Goal: Contribute content: Add original content to the website for others to see

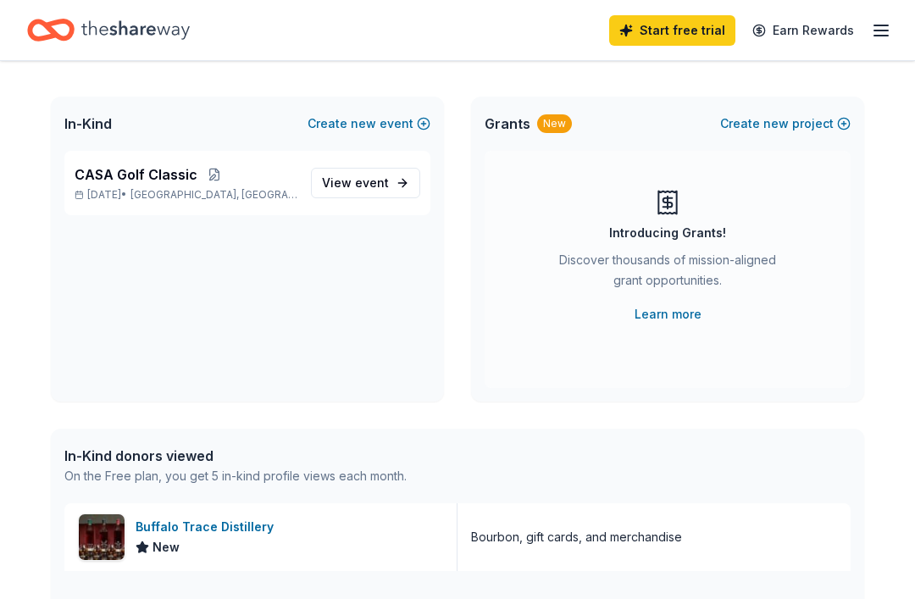
scroll to position [80, 0]
click at [379, 187] on span "event" at bounding box center [372, 182] width 34 height 14
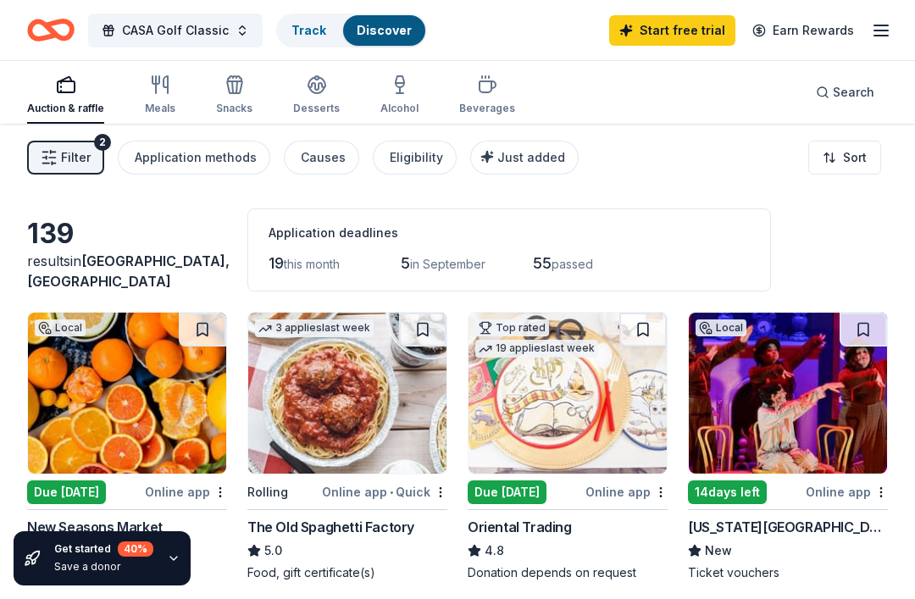
click at [827, 97] on div "Search" at bounding box center [845, 92] width 58 height 20
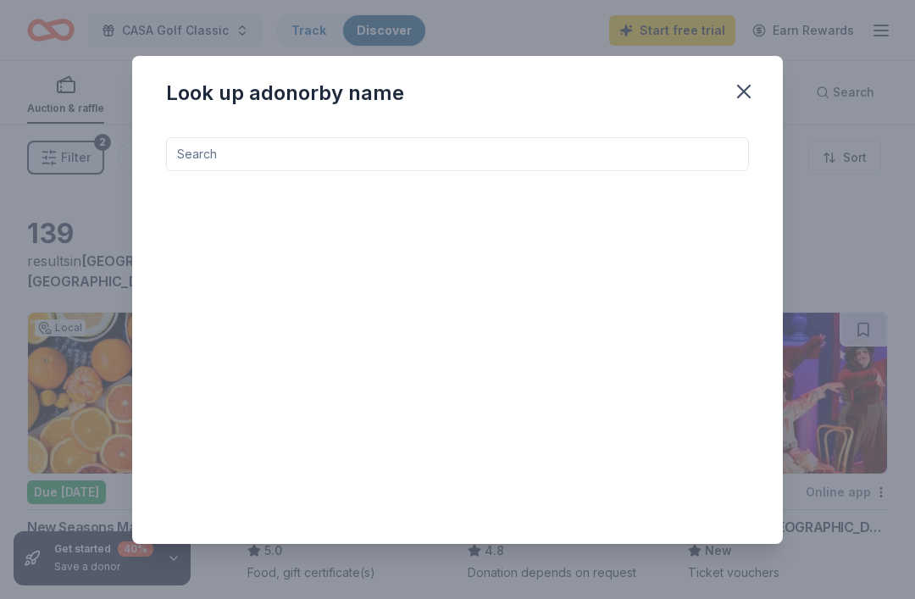
click at [315, 166] on input at bounding box center [457, 154] width 583 height 34
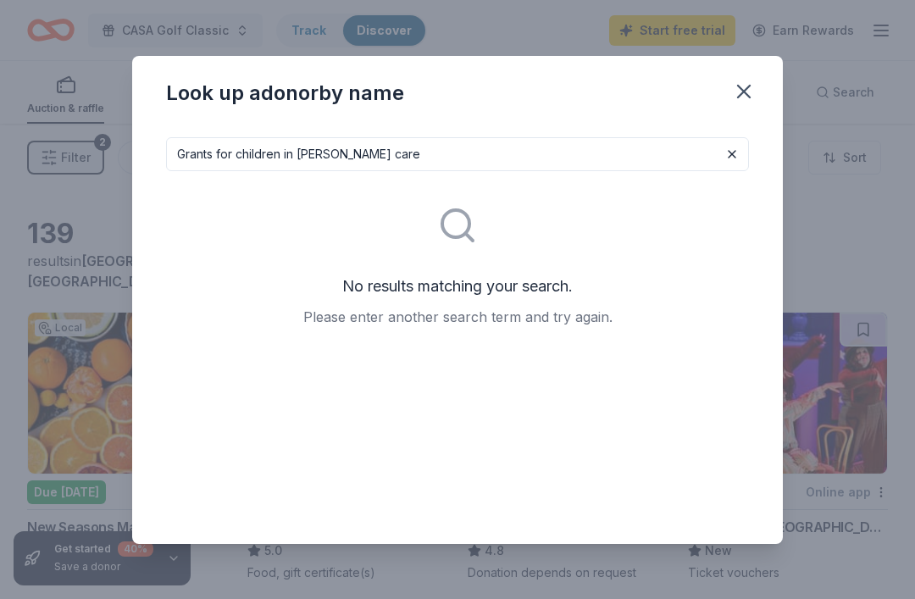
type input "Grants for children in [PERSON_NAME] care"
click at [741, 96] on icon "button" at bounding box center [744, 92] width 12 height 12
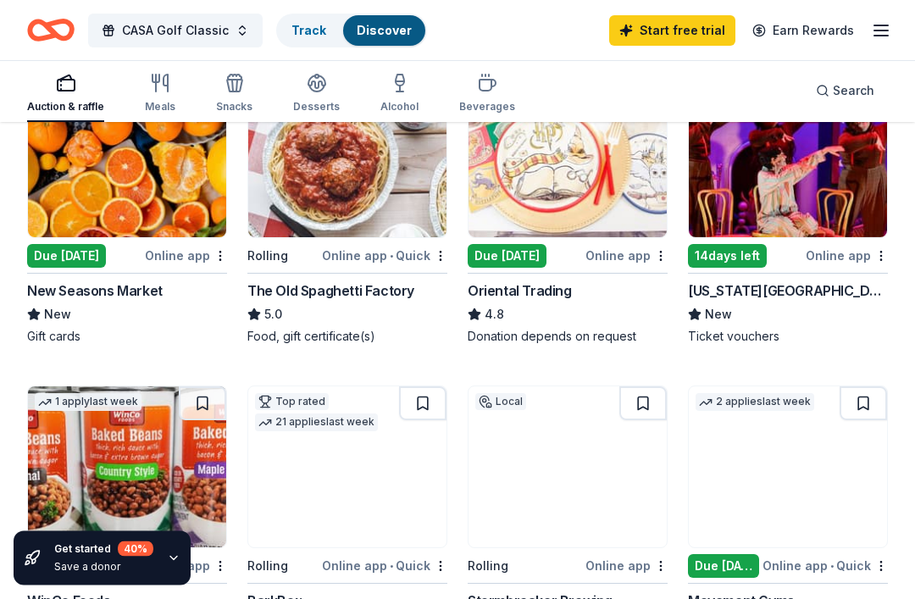
scroll to position [236, 0]
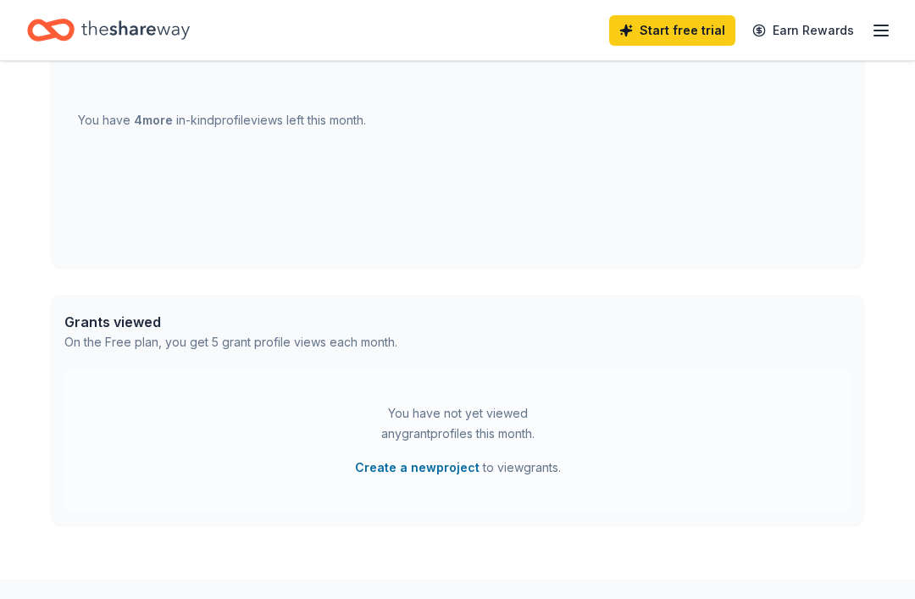
scroll to position [664, 0]
click at [423, 470] on button "Create a new project" at bounding box center [417, 468] width 125 height 20
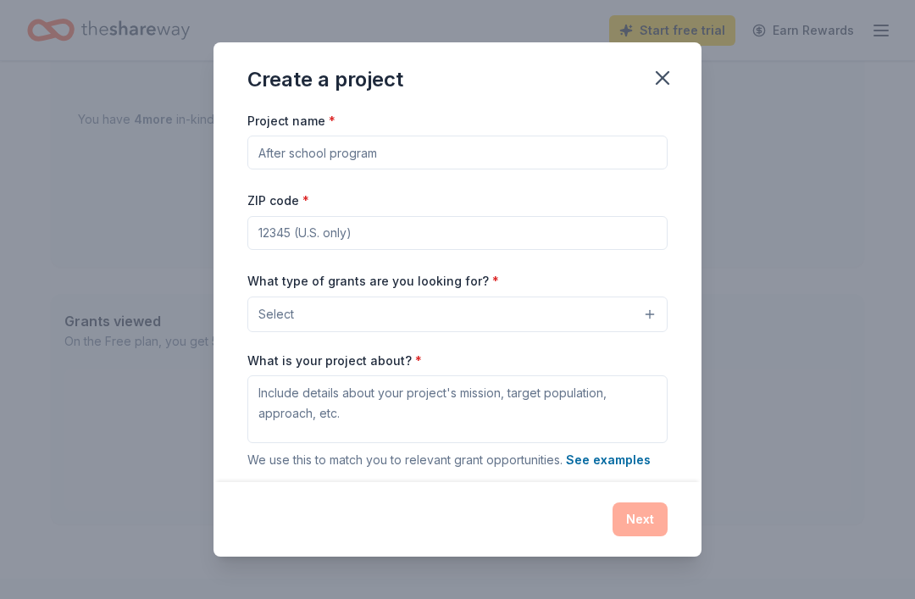
click at [608, 162] on input "Project name *" at bounding box center [457, 153] width 420 height 34
type input "CASA for Children"
click at [519, 220] on input "ZIP code *" at bounding box center [457, 233] width 420 height 34
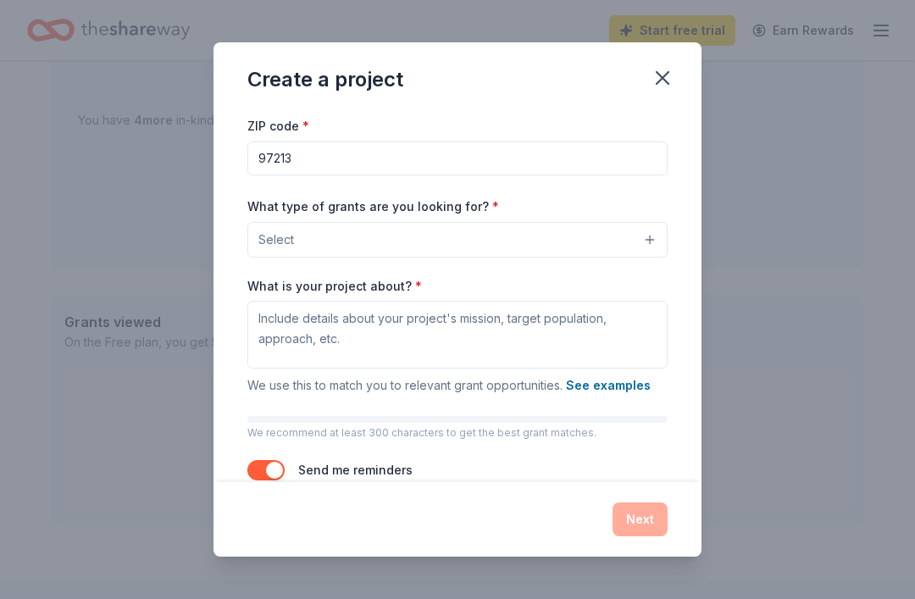
scroll to position [72, 0]
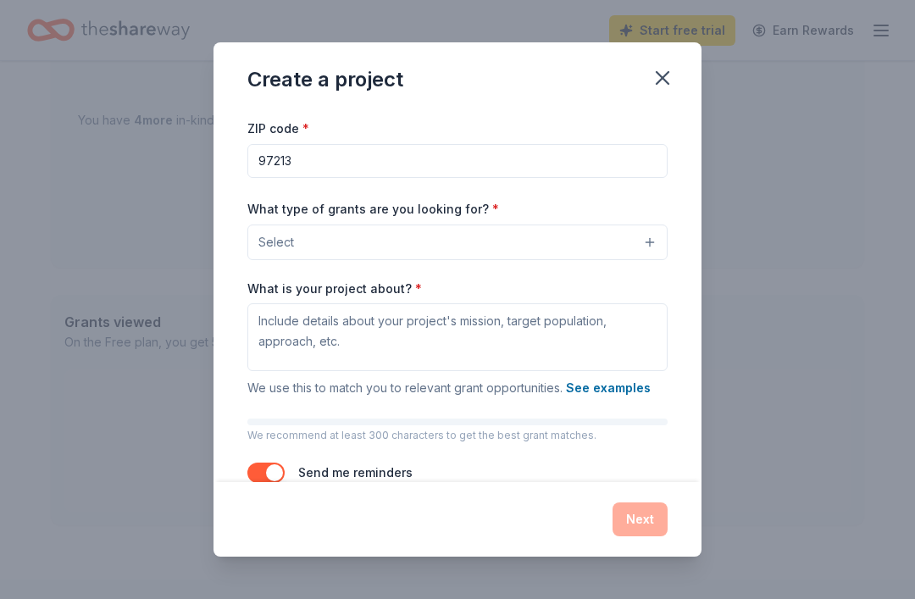
type input "97213"
click at [408, 252] on button "Select" at bounding box center [457, 243] width 420 height 36
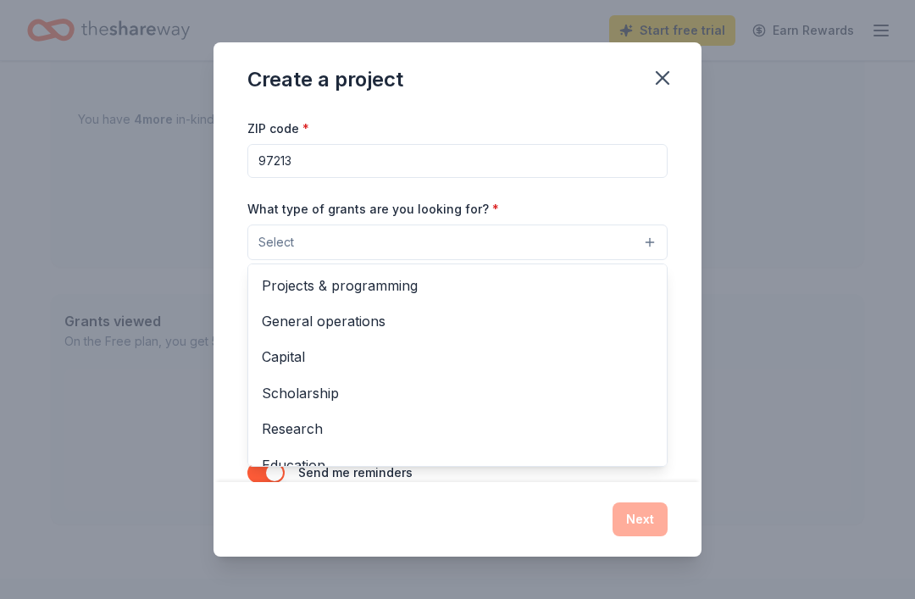
scroll to position [0, 0]
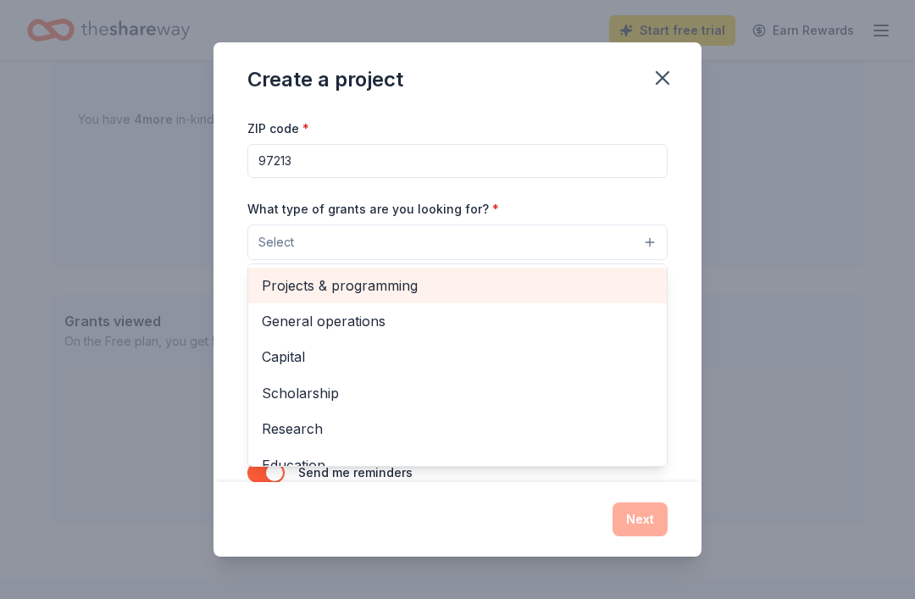
click at [425, 289] on span "Projects & programming" at bounding box center [458, 286] width 392 height 22
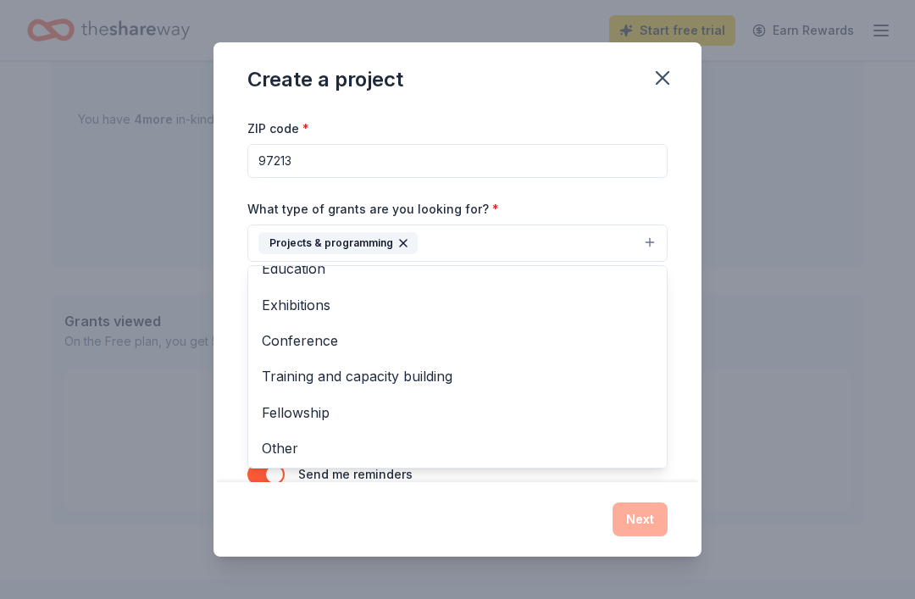
scroll to position [161, 0]
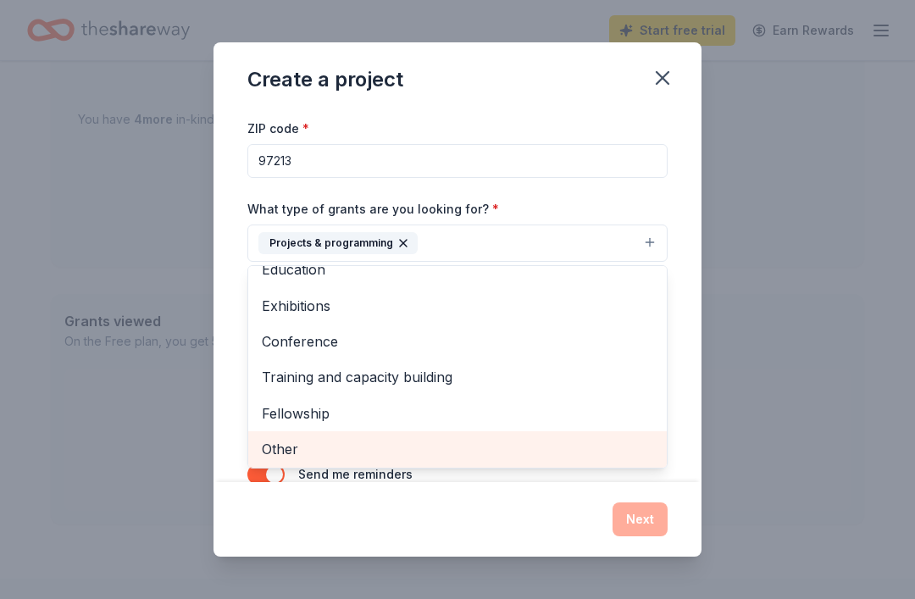
click at [292, 452] on span "Other" at bounding box center [458, 449] width 392 height 22
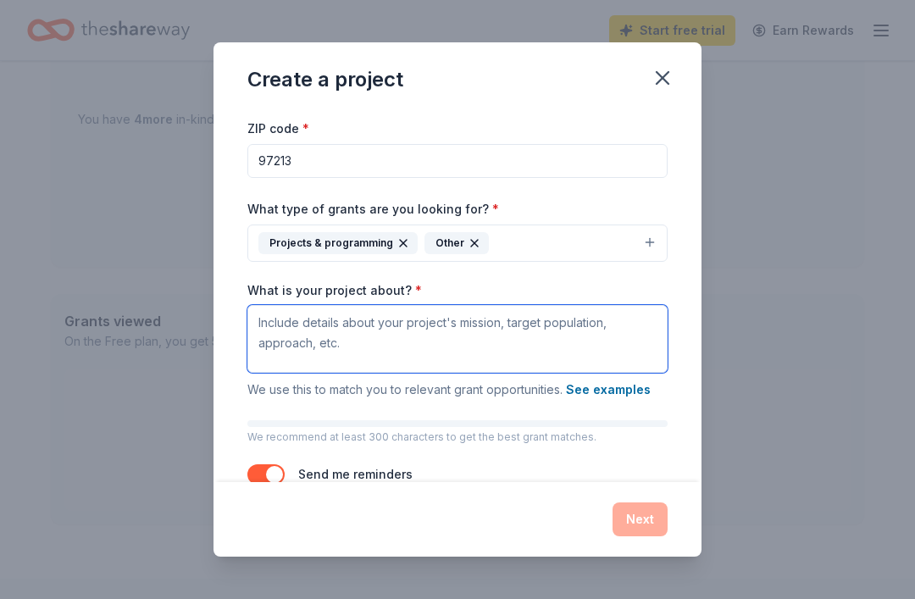
click at [350, 334] on textarea "What is your project about? *" at bounding box center [457, 339] width 420 height 68
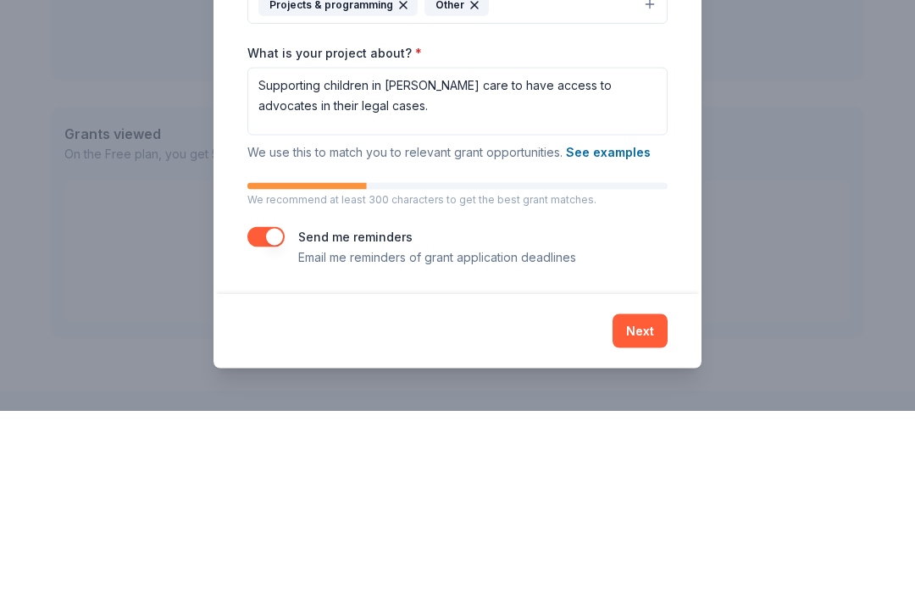
scroll to position [74, 0]
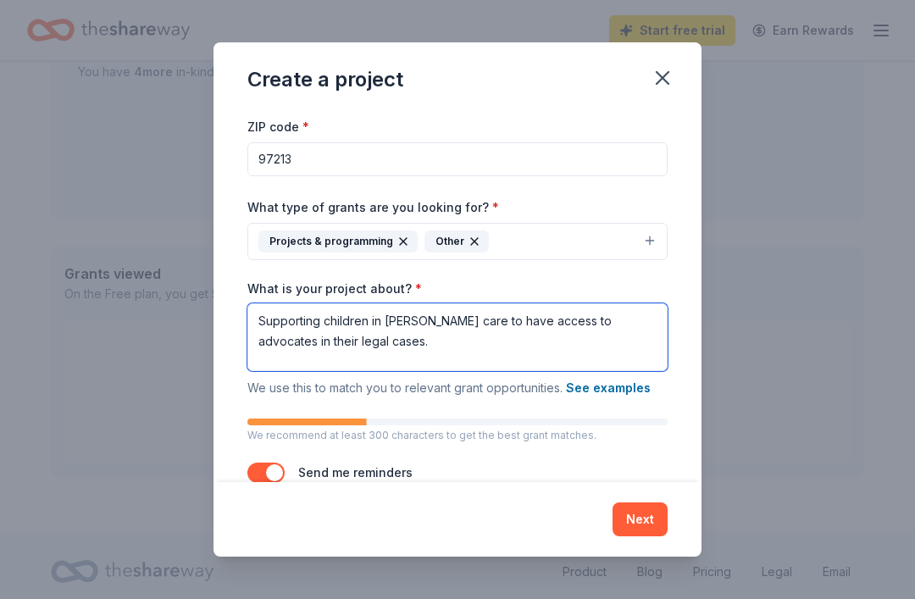
type textarea "Supporting children in [PERSON_NAME] care to have access to advocates in their …"
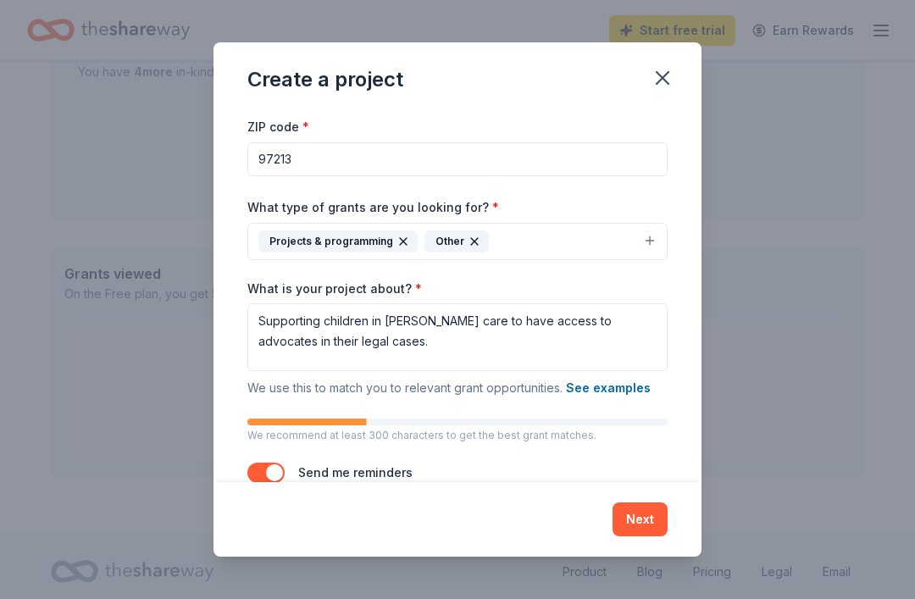
click at [645, 536] on button "Next" at bounding box center [640, 520] width 55 height 34
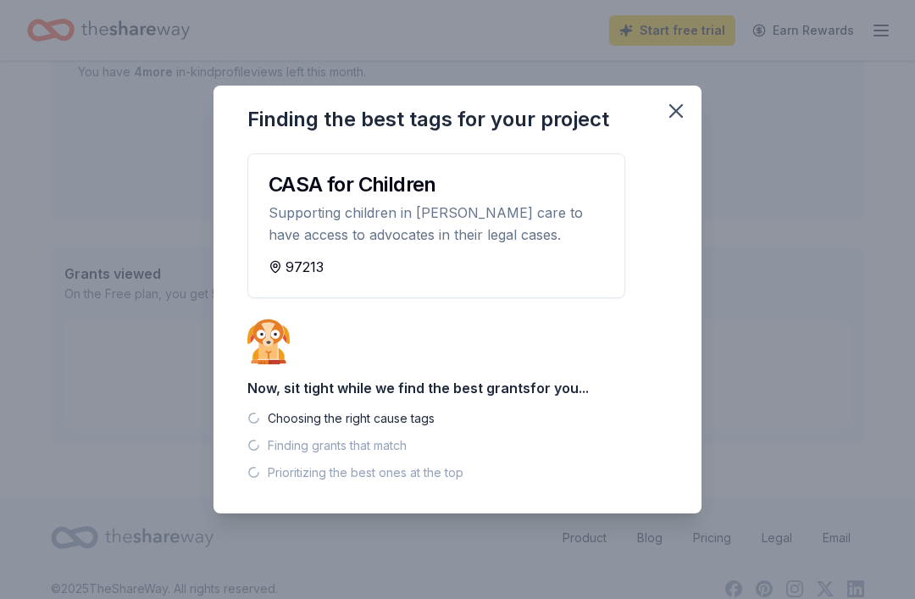
scroll to position [679, 0]
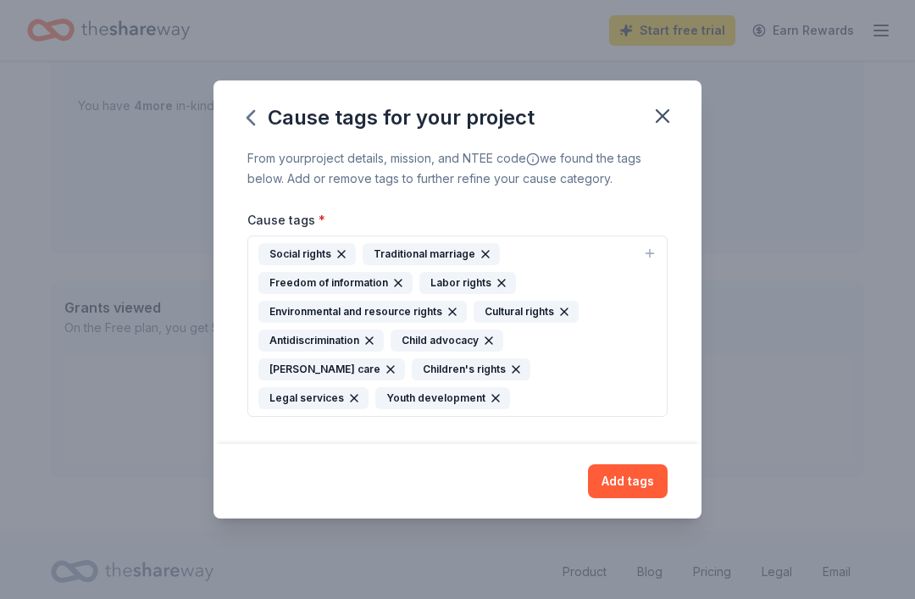
click at [475, 352] on div "Child advocacy" at bounding box center [447, 341] width 113 height 22
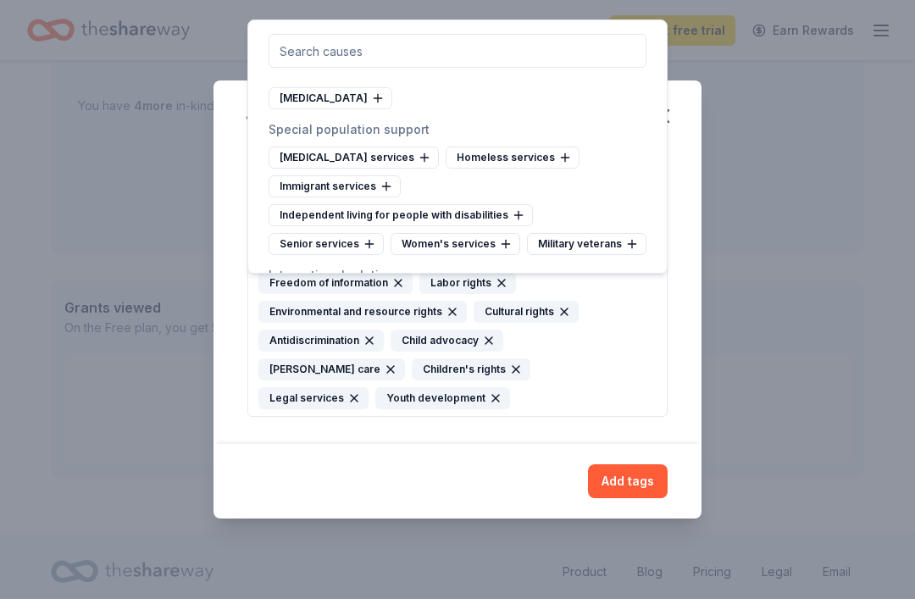
scroll to position [9444, 0]
click at [397, 376] on icon "button" at bounding box center [391, 370] width 14 height 14
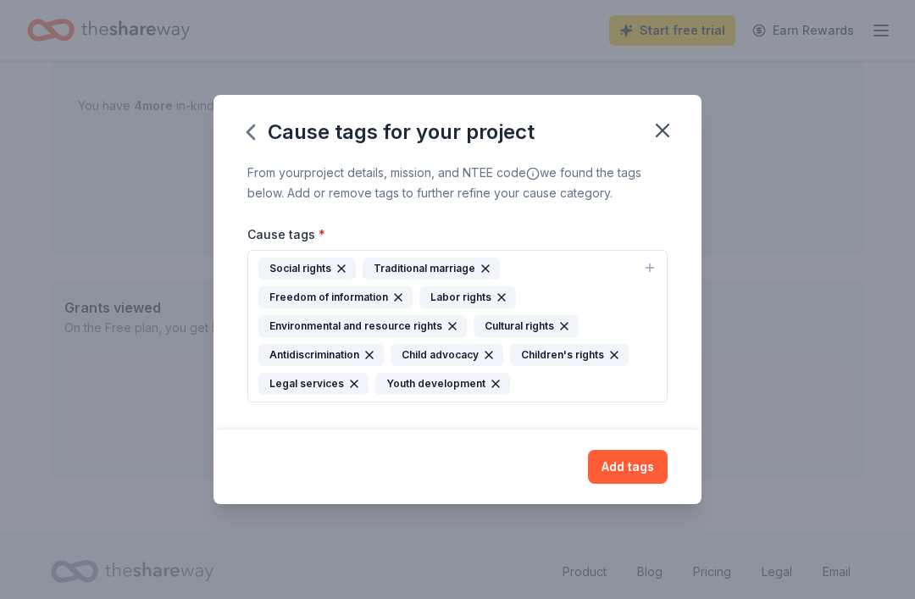
click at [479, 275] on icon "button" at bounding box center [486, 269] width 14 height 14
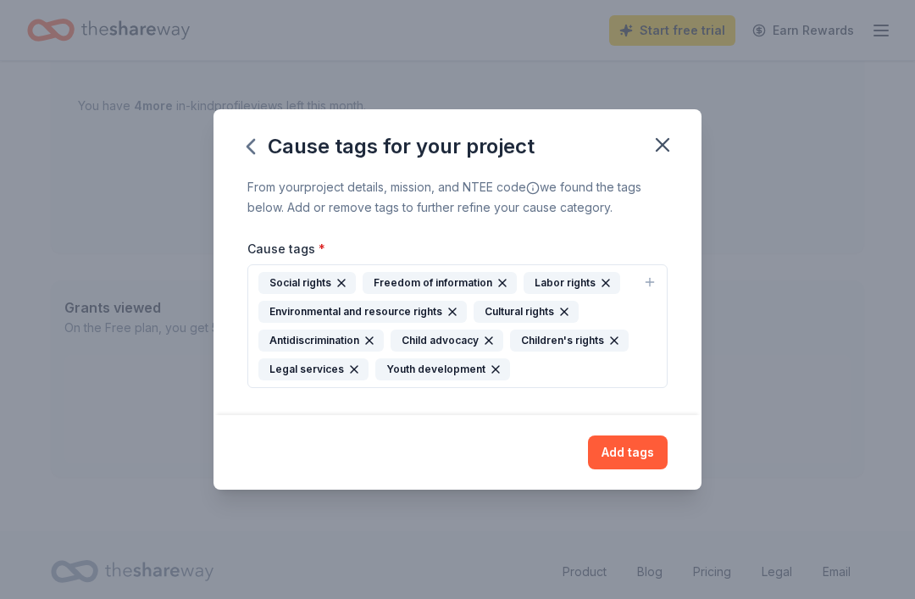
click at [497, 290] on icon "button" at bounding box center [503, 283] width 14 height 14
click at [447, 290] on icon "button" at bounding box center [445, 283] width 14 height 14
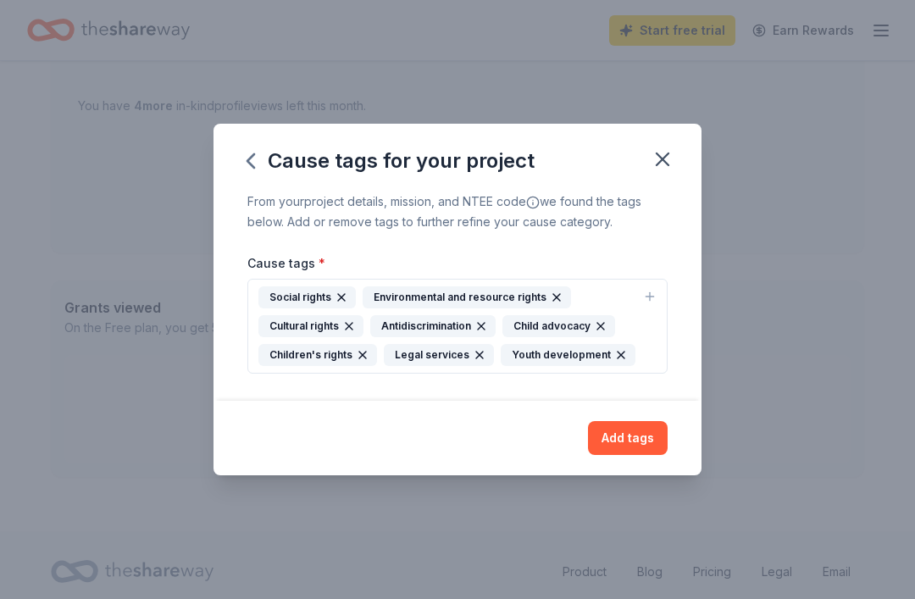
click at [553, 301] on icon "button" at bounding box center [556, 297] width 7 height 7
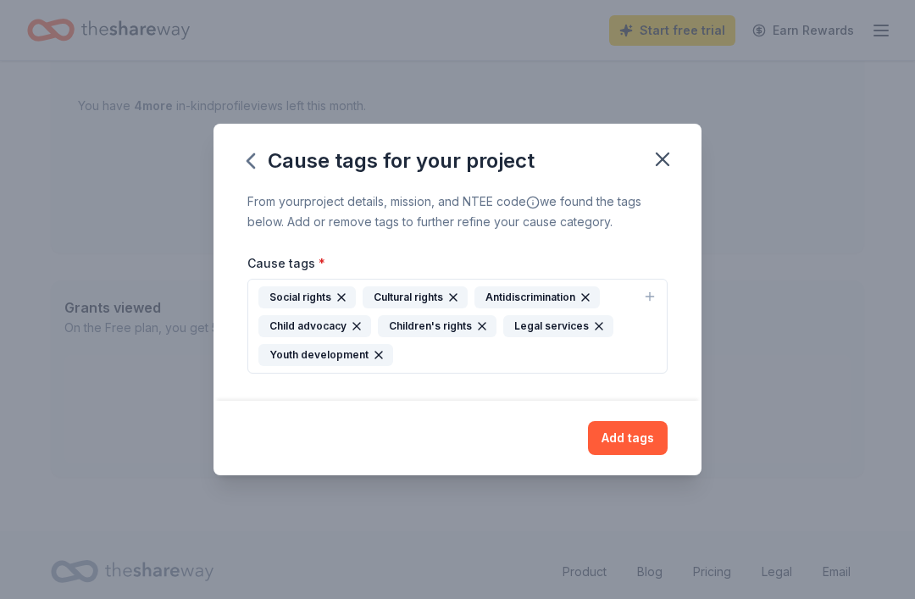
click at [380, 362] on icon "button" at bounding box center [379, 355] width 14 height 14
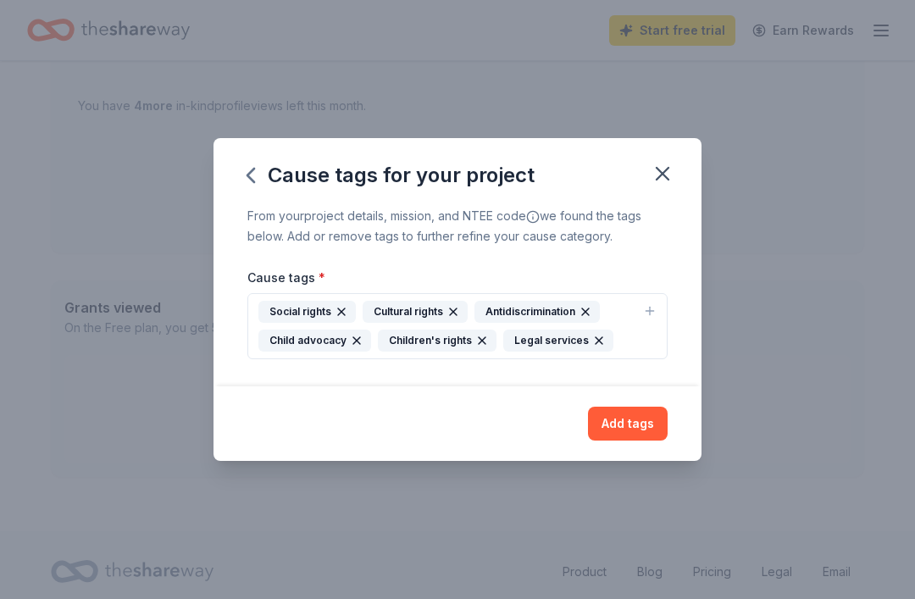
click at [456, 315] on icon "button" at bounding box center [453, 311] width 7 height 7
click at [657, 338] on button "Social rights Antidiscrimination Child advocacy Children's rights Legal services" at bounding box center [457, 326] width 420 height 66
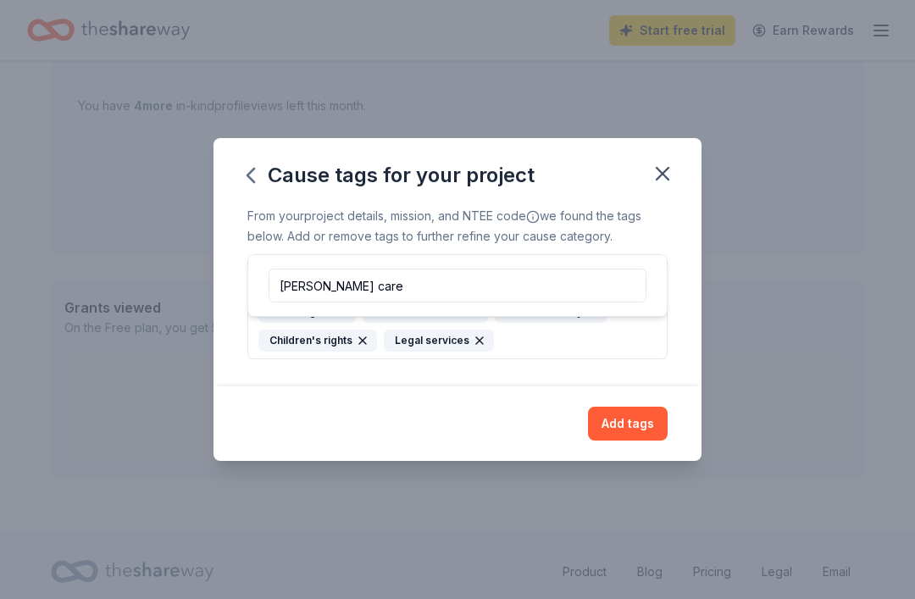
type input "[PERSON_NAME] care"
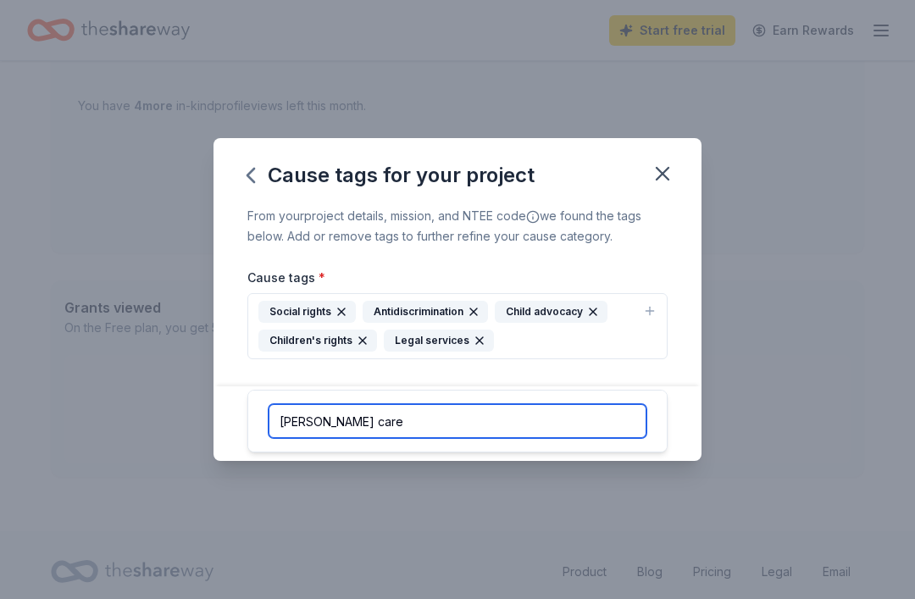
click at [397, 417] on input "[PERSON_NAME] care" at bounding box center [458, 421] width 378 height 34
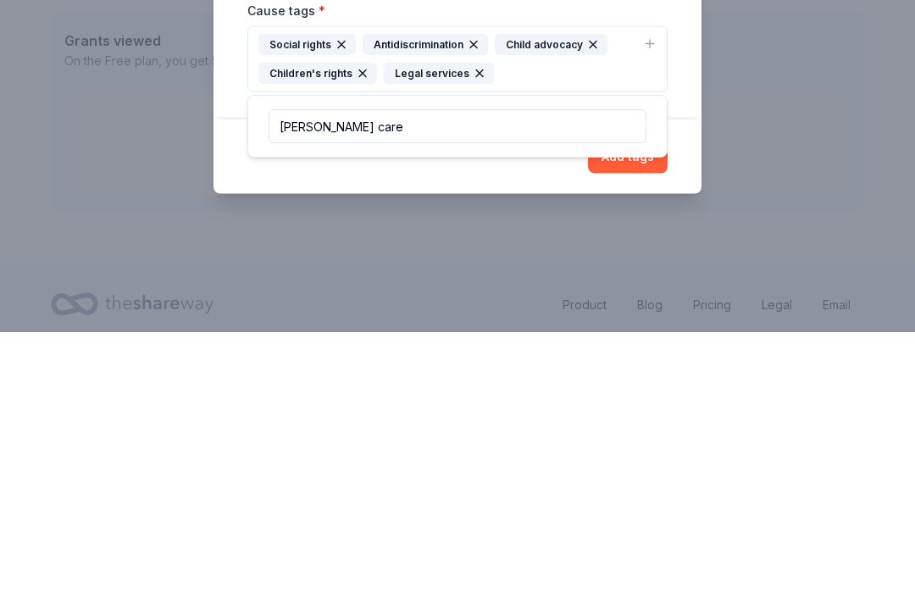
click at [626, 386] on div "Add tags" at bounding box center [458, 423] width 488 height 75
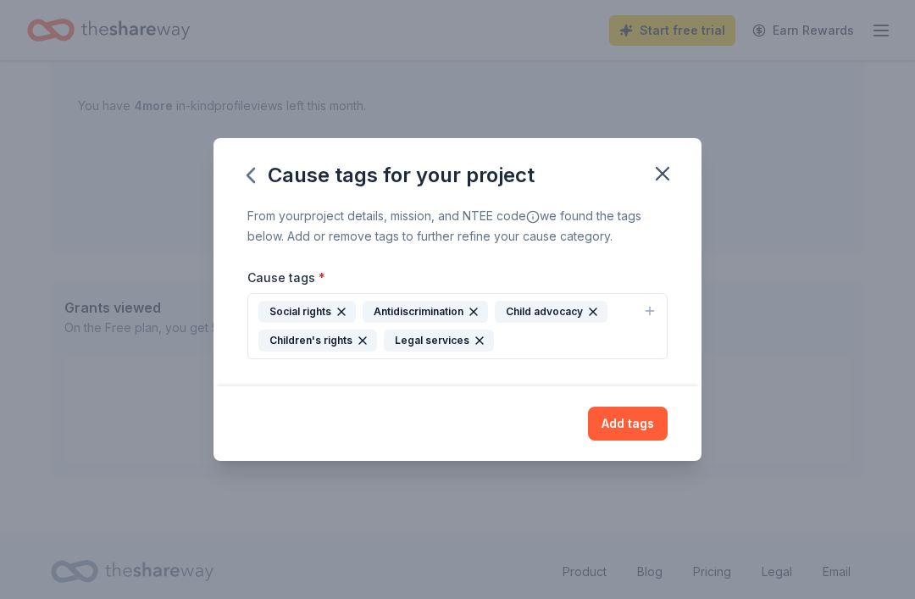
click at [656, 318] on icon "button" at bounding box center [650, 311] width 14 height 14
click at [635, 441] on button "Add tags" at bounding box center [628, 424] width 80 height 34
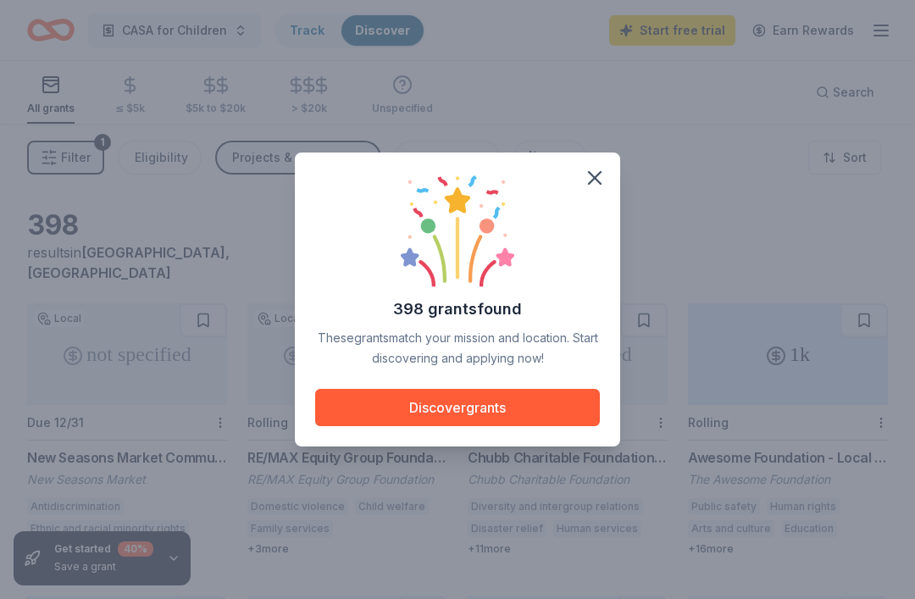
click at [577, 197] on span at bounding box center [594, 177] width 37 height 37
click at [593, 190] on icon "button" at bounding box center [595, 178] width 24 height 24
